Goal: Information Seeking & Learning: Learn about a topic

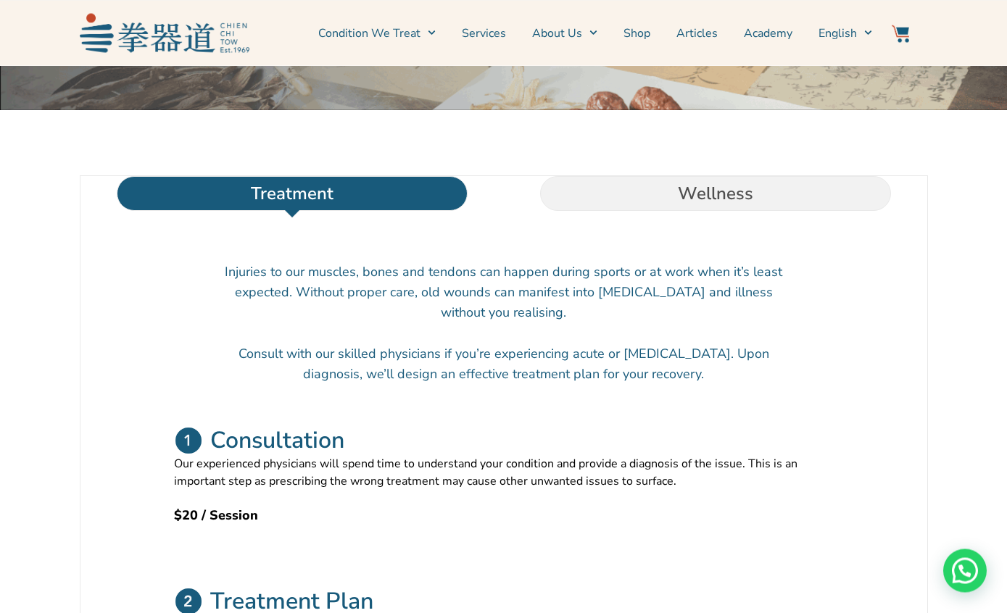
click at [785, 212] on li "Wellness" at bounding box center [715, 194] width 423 height 35
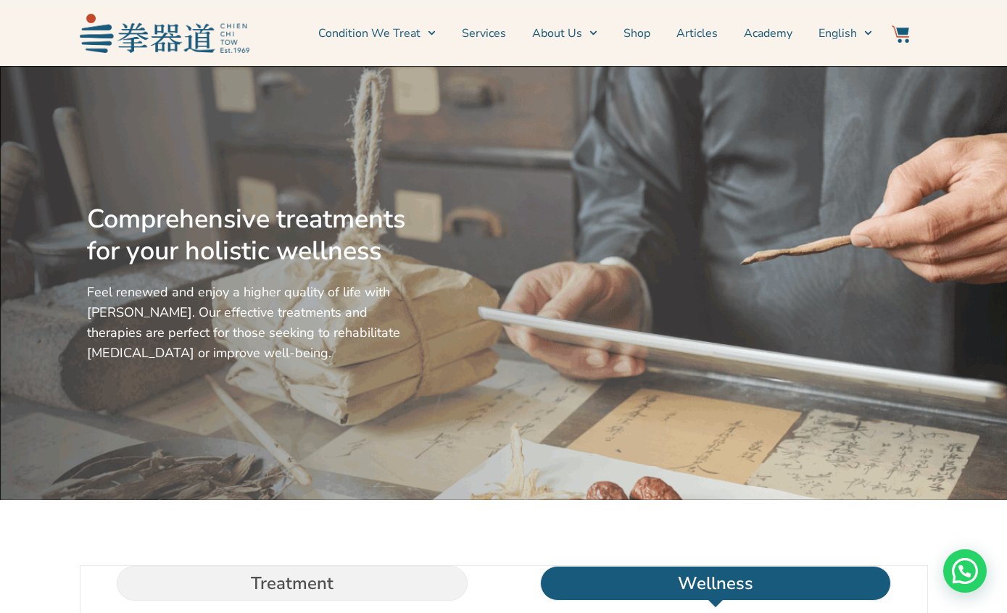
click at [402, 43] on link "Condition We Treat" at bounding box center [376, 33] width 117 height 36
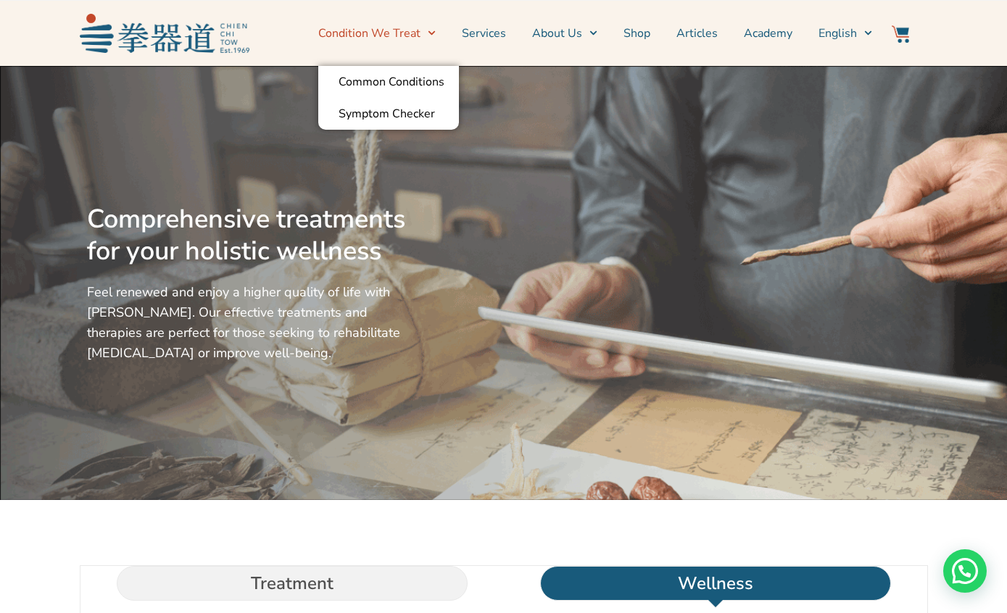
click at [581, 35] on link "About Us" at bounding box center [564, 33] width 65 height 36
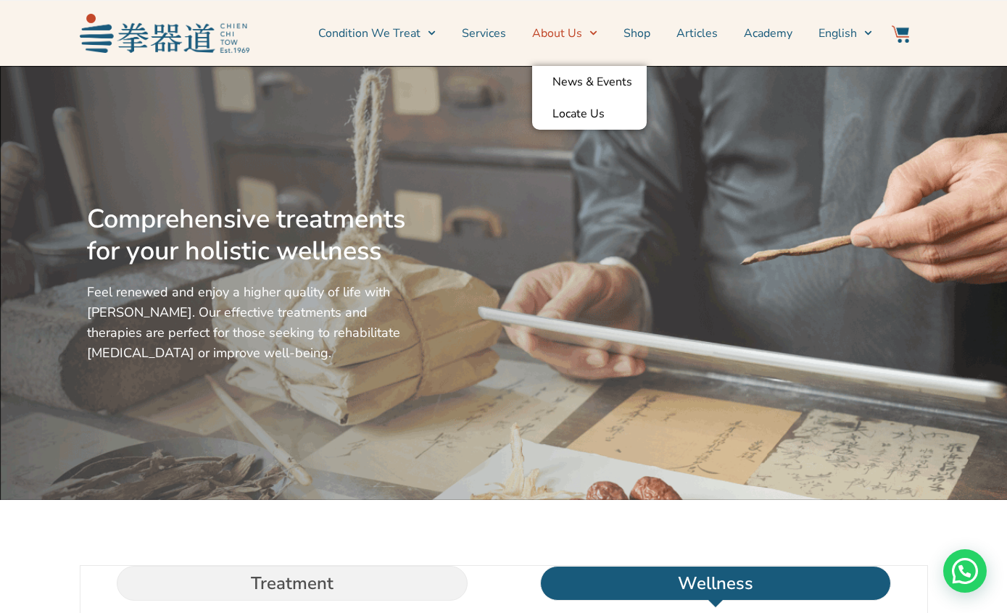
click at [699, 48] on link "Articles" at bounding box center [696, 33] width 41 height 36
click at [701, 35] on link "Articles" at bounding box center [696, 33] width 41 height 36
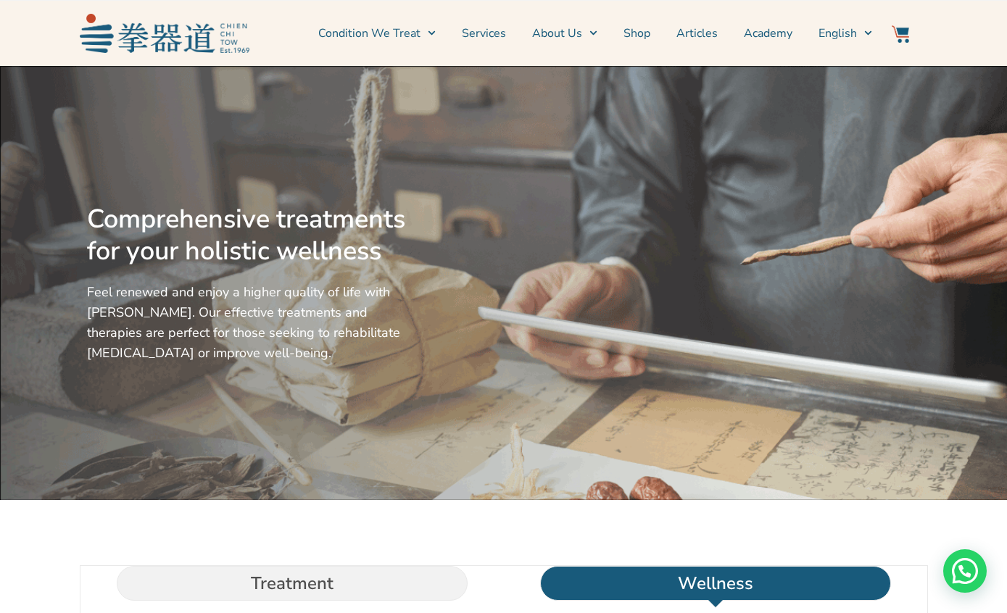
click at [715, 25] on link "Articles" at bounding box center [696, 33] width 41 height 36
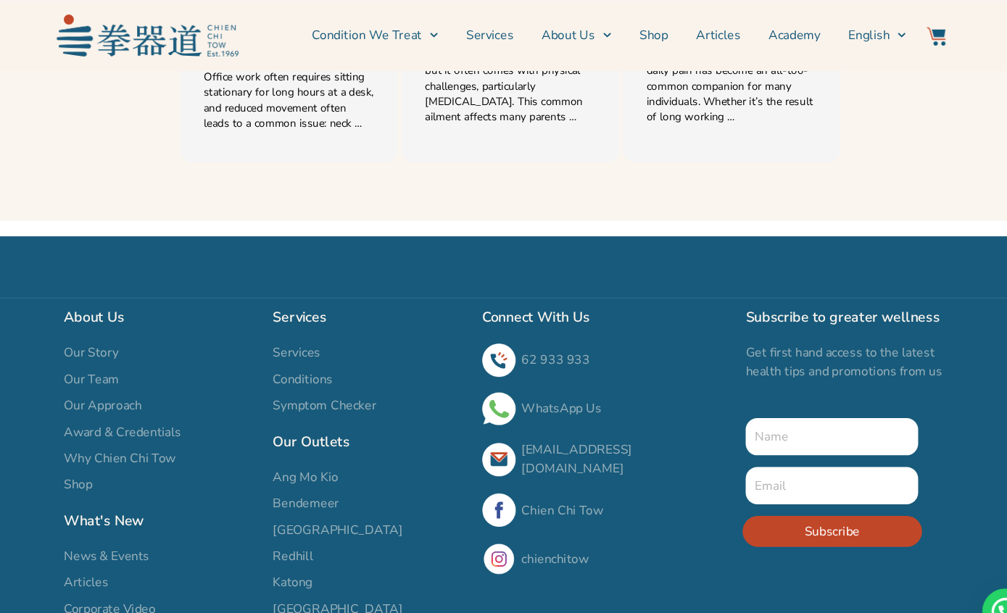
scroll to position [2118, 0]
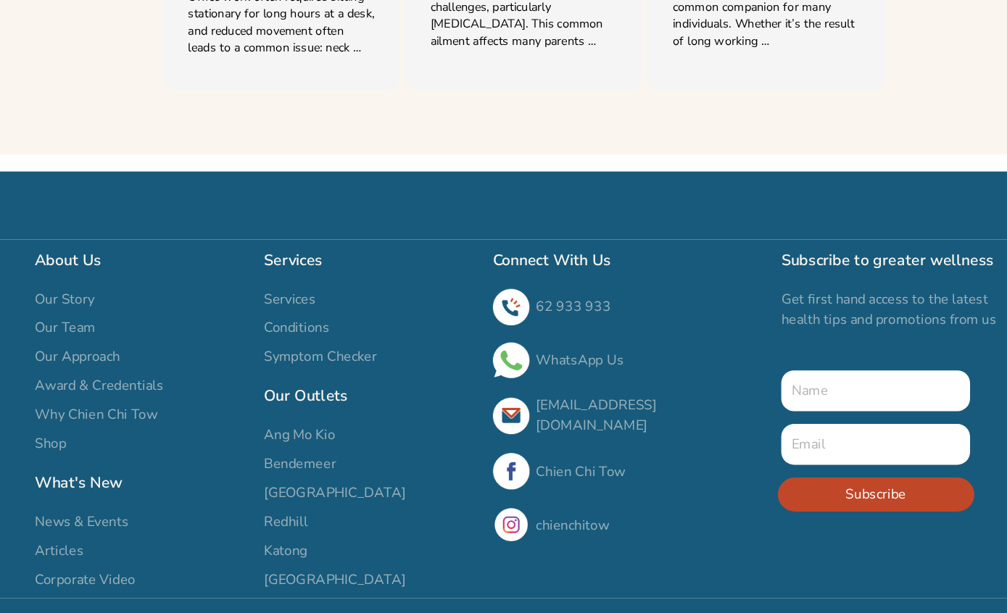
click at [115, 415] on span "Why Chien Chi Tow" at bounding box center [139, 423] width 104 height 17
click at [731, 316] on p "Get first hand access to the latest health tips and promotions from us" at bounding box center [822, 333] width 198 height 35
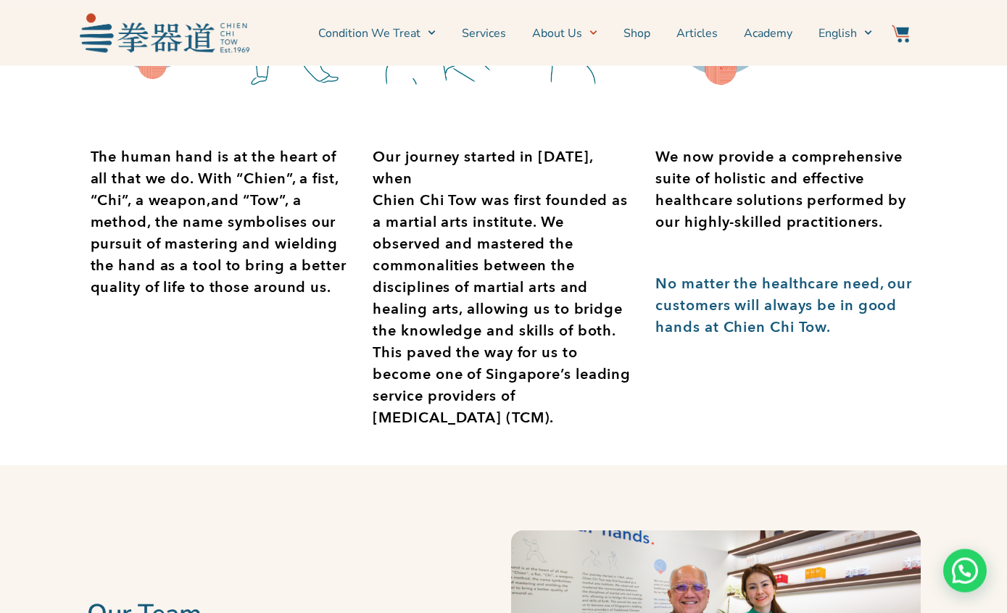
scroll to position [307, 0]
